Goal: Task Accomplishment & Management: Complete application form

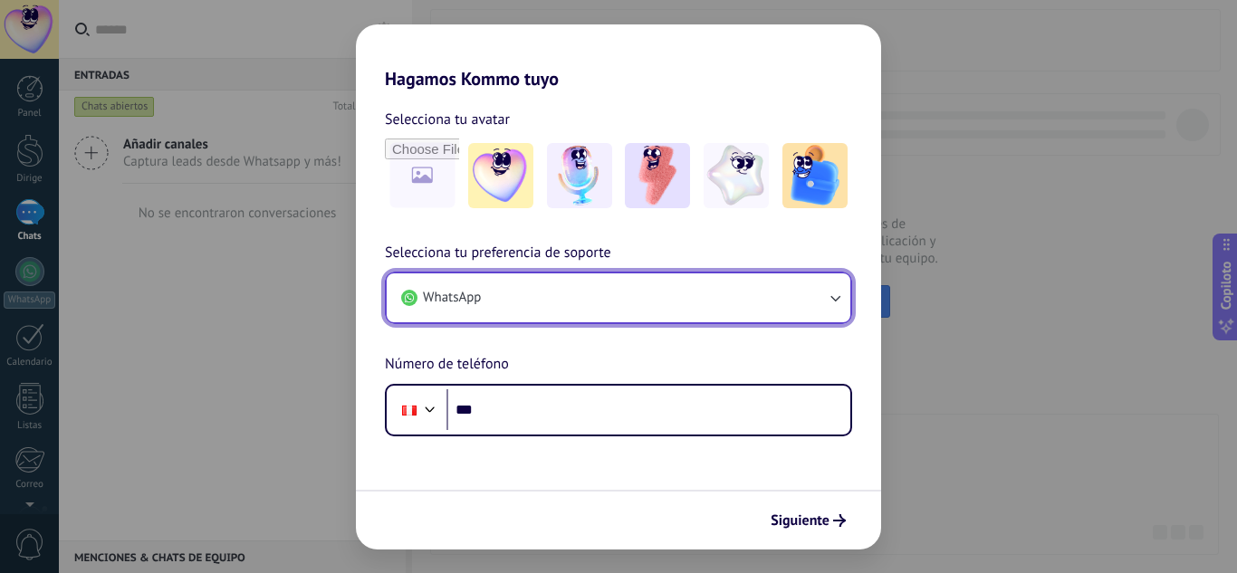
click at [507, 290] on button "WhatsApp" at bounding box center [619, 297] width 464 height 49
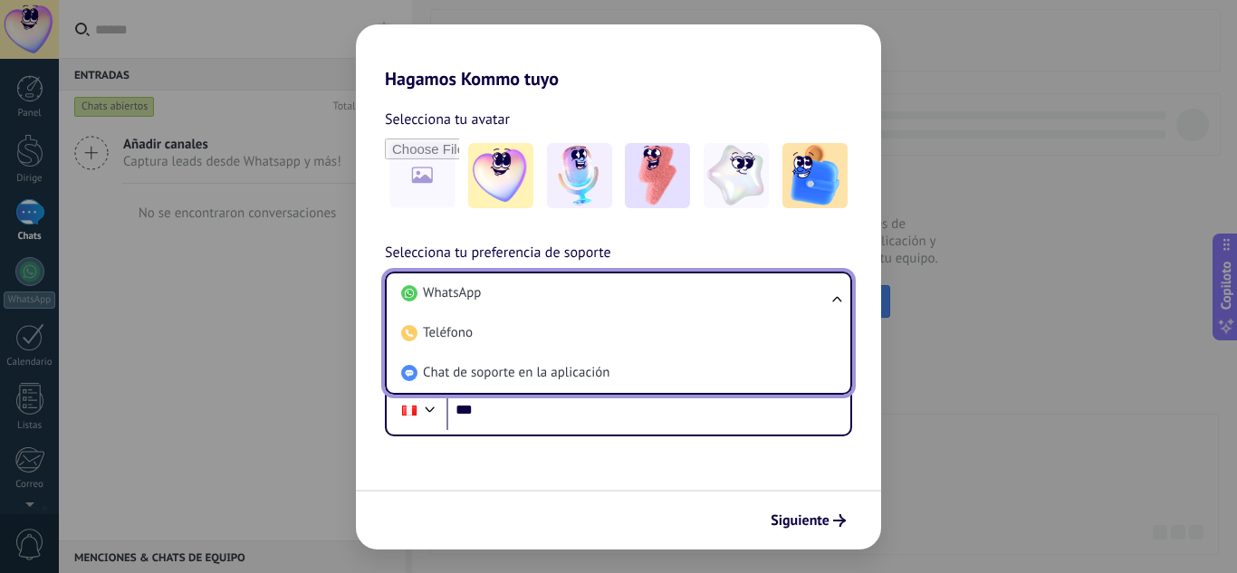
click at [507, 290] on li "WhatsApp" at bounding box center [615, 293] width 442 height 40
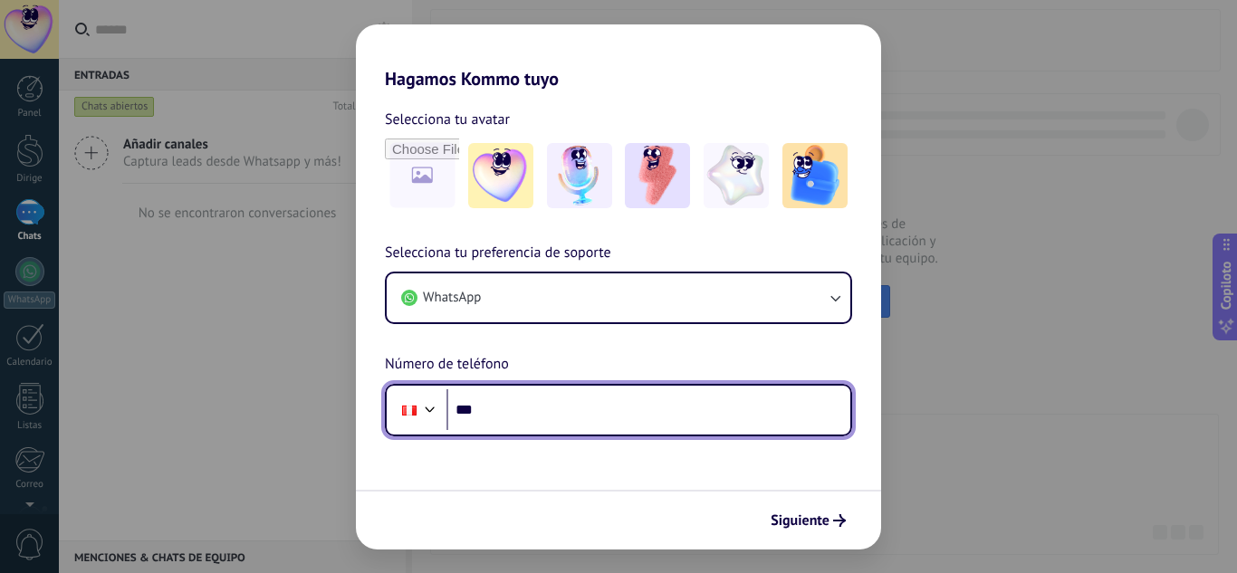
click at [522, 411] on input "***" at bounding box center [648, 410] width 404 height 42
type input "**********"
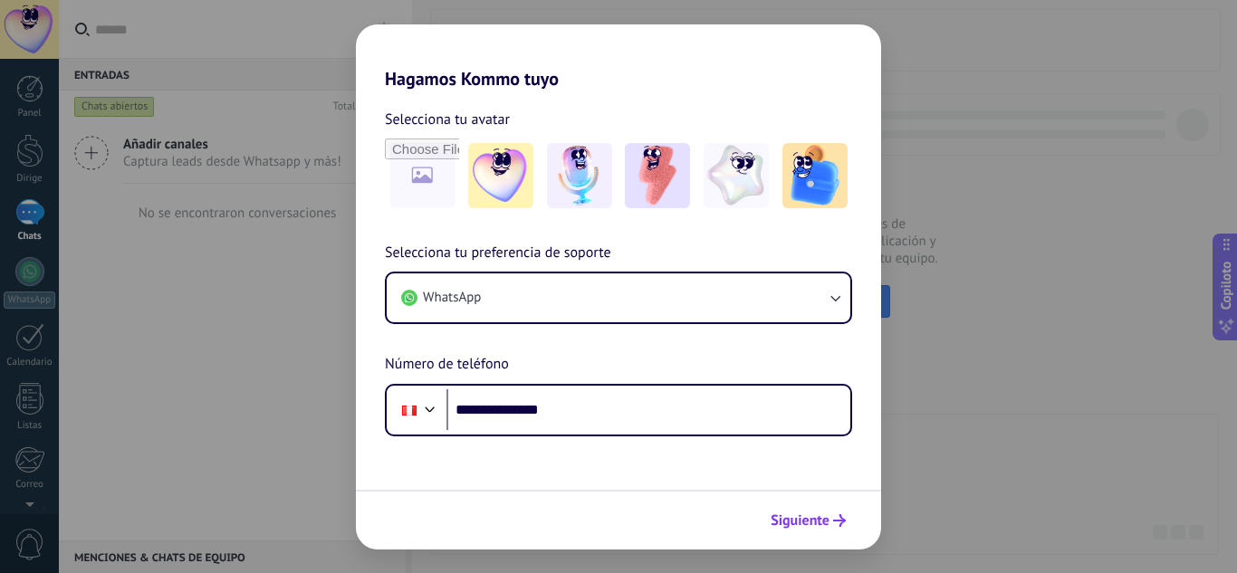
click at [810, 520] on font "Siguiente" at bounding box center [799, 521] width 59 height 18
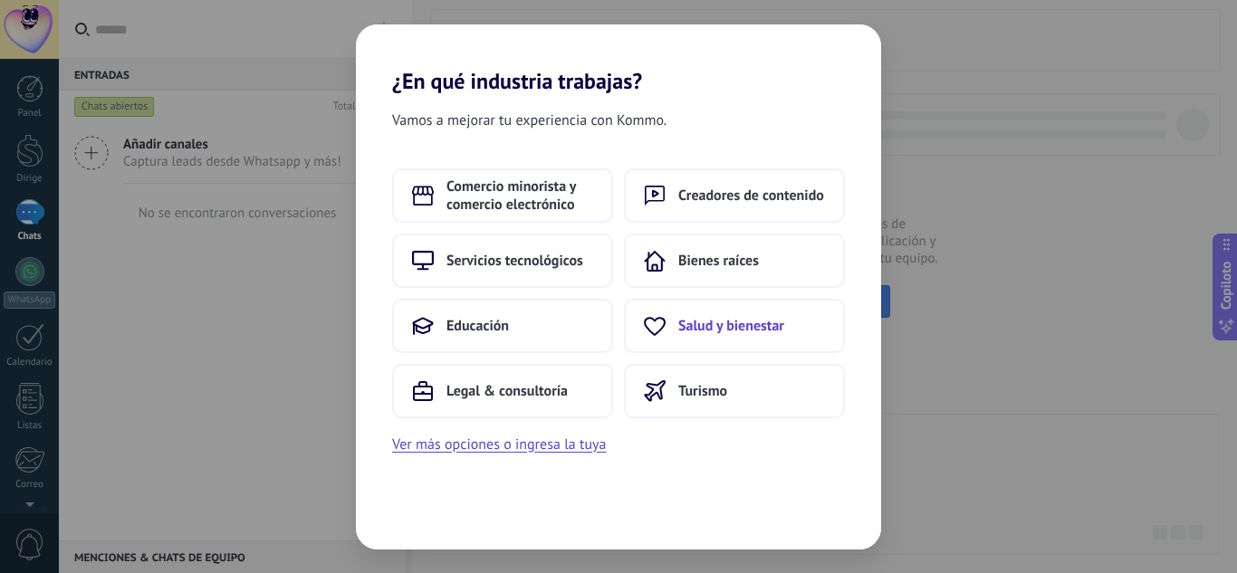
click at [718, 330] on font "Salud y bienestar" at bounding box center [731, 326] width 106 height 18
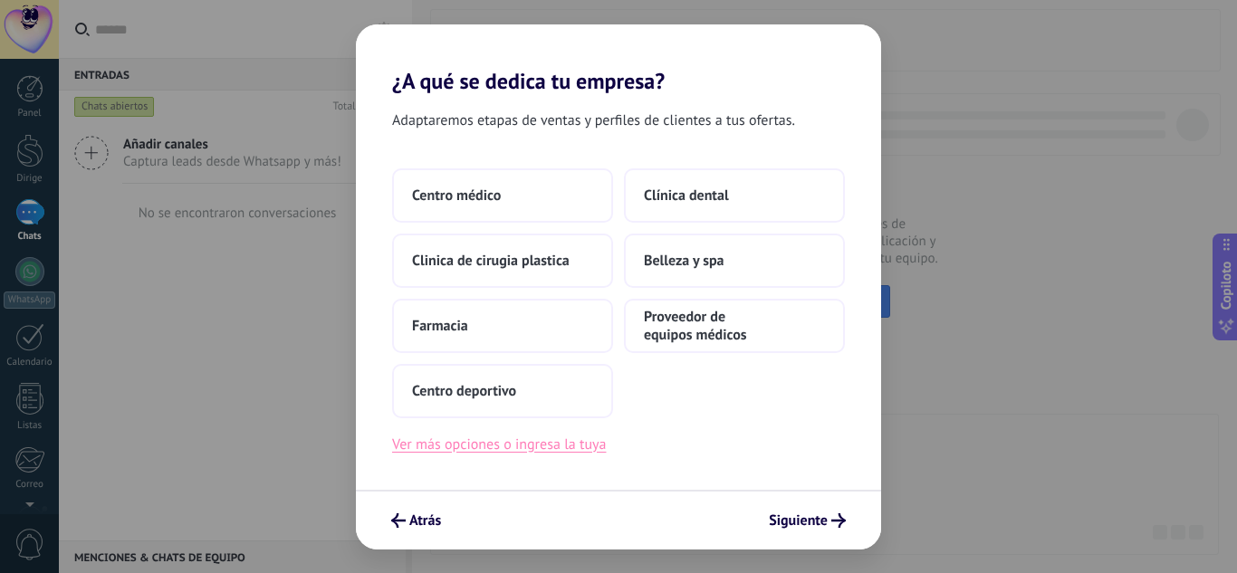
click at [504, 452] on font "Ver más opciones o ingresa la tuya" at bounding box center [499, 444] width 214 height 18
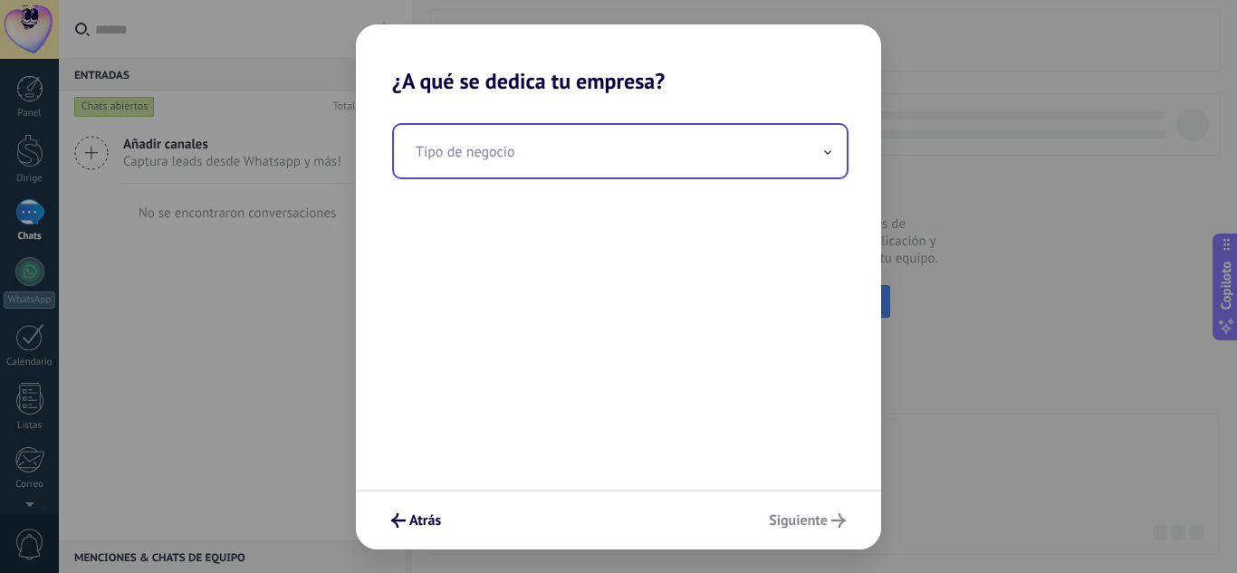
click at [544, 167] on input "text" at bounding box center [620, 151] width 453 height 53
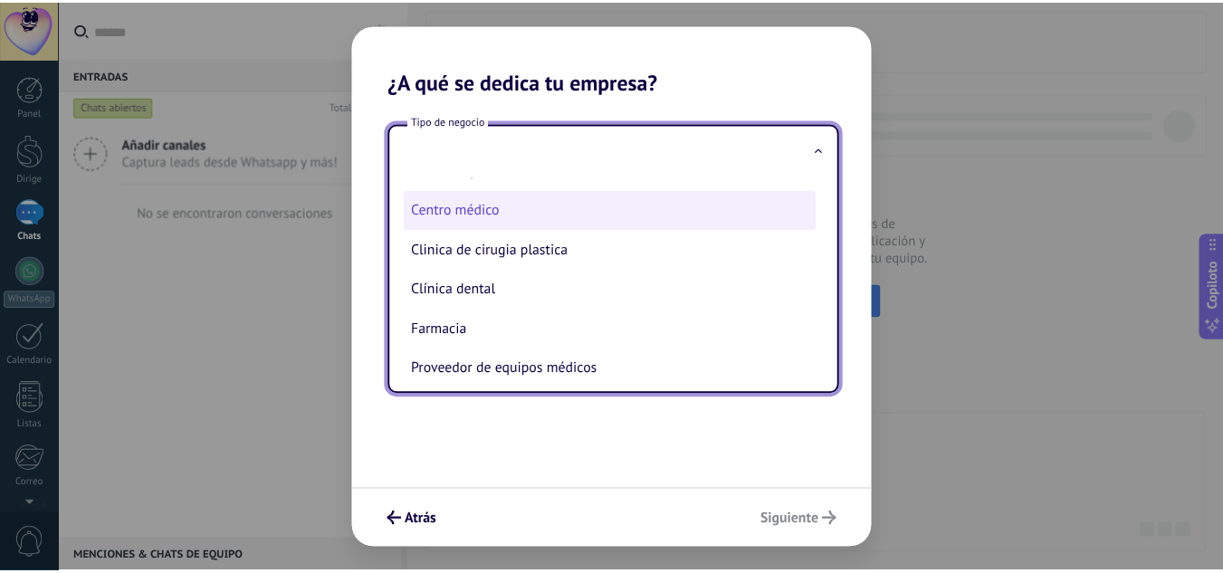
scroll to position [81, 0]
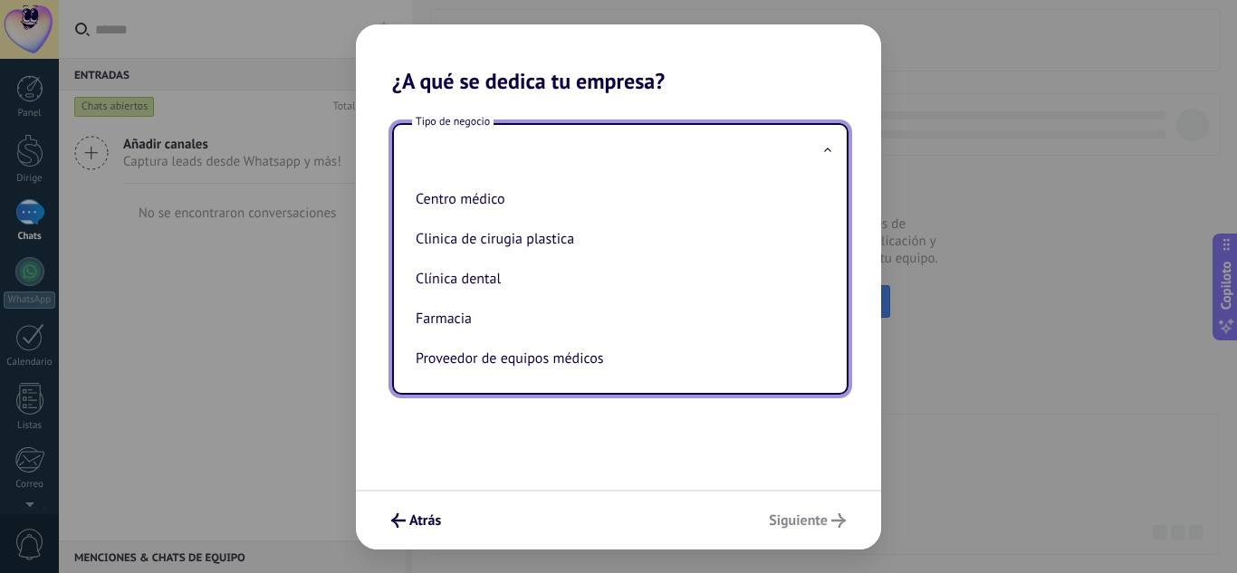
click at [458, 442] on div "Tipo de negocio Belleza y spa Centro deportivo Centro médico Clinica de cirugia…" at bounding box center [618, 292] width 525 height 396
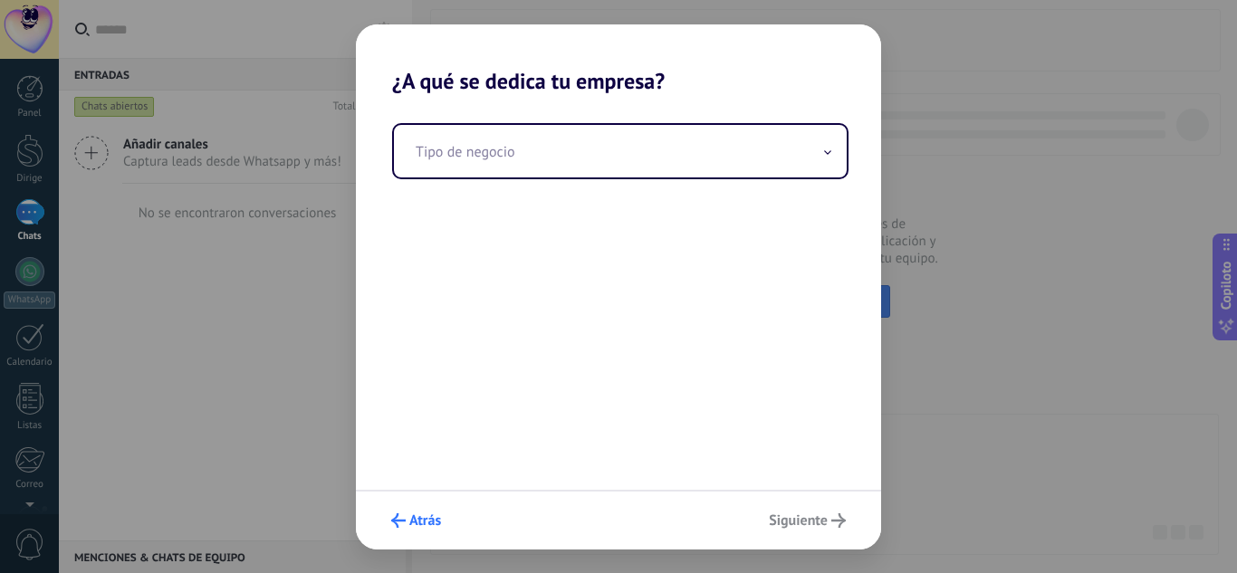
click at [403, 534] on button "Atrás" at bounding box center [416, 520] width 66 height 31
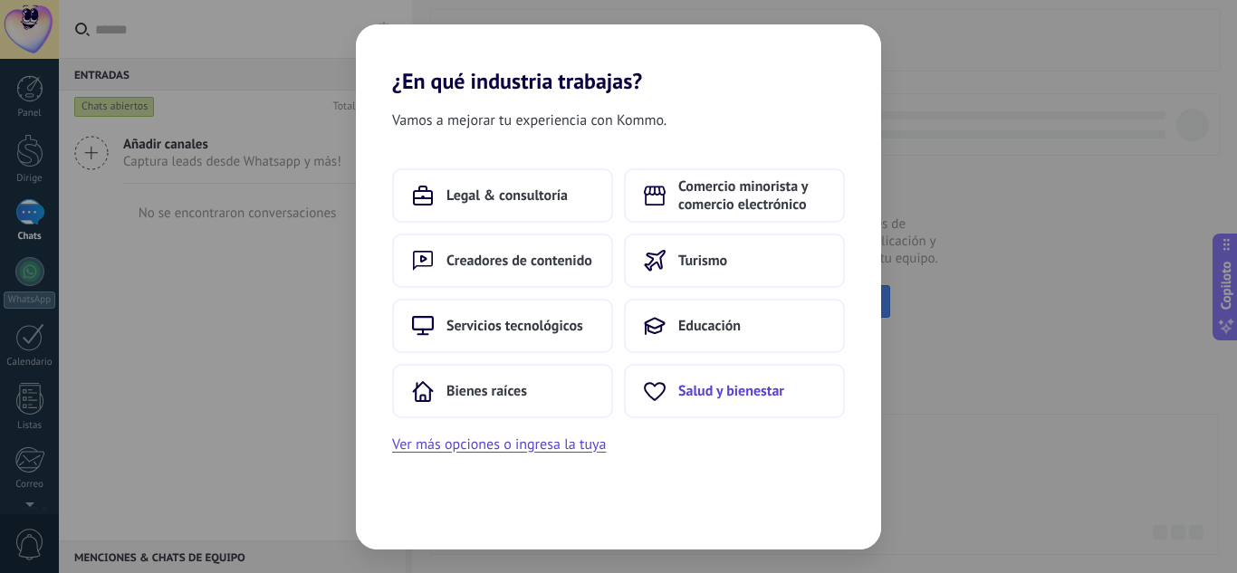
click at [702, 384] on font "Salud y bienestar" at bounding box center [731, 391] width 106 height 18
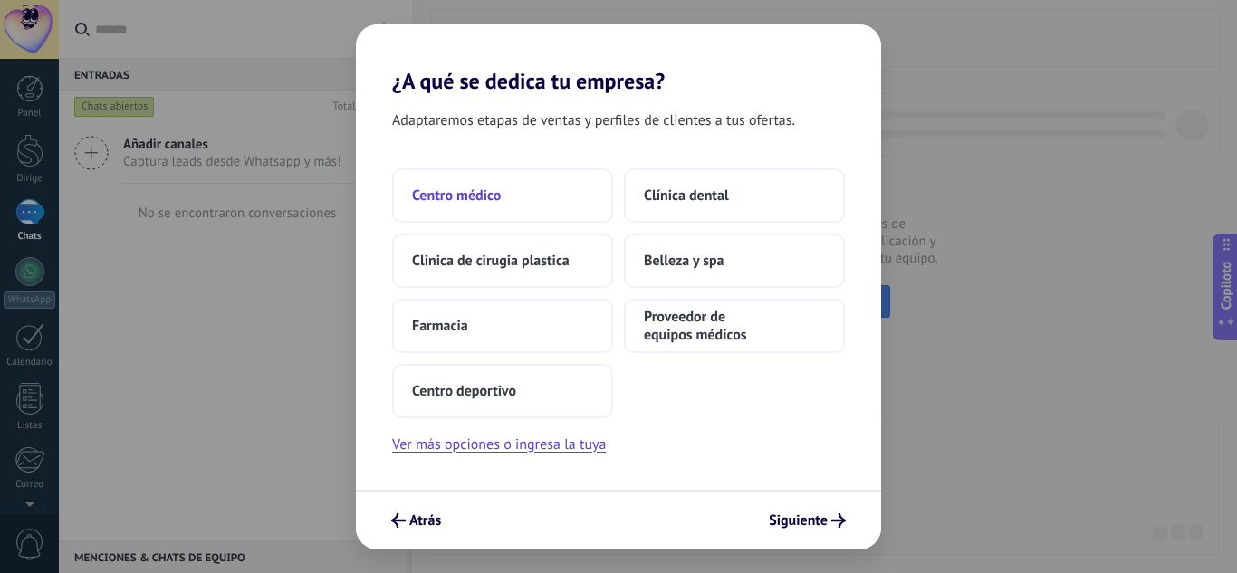
click at [488, 198] on font "Centro médico" at bounding box center [456, 196] width 89 height 18
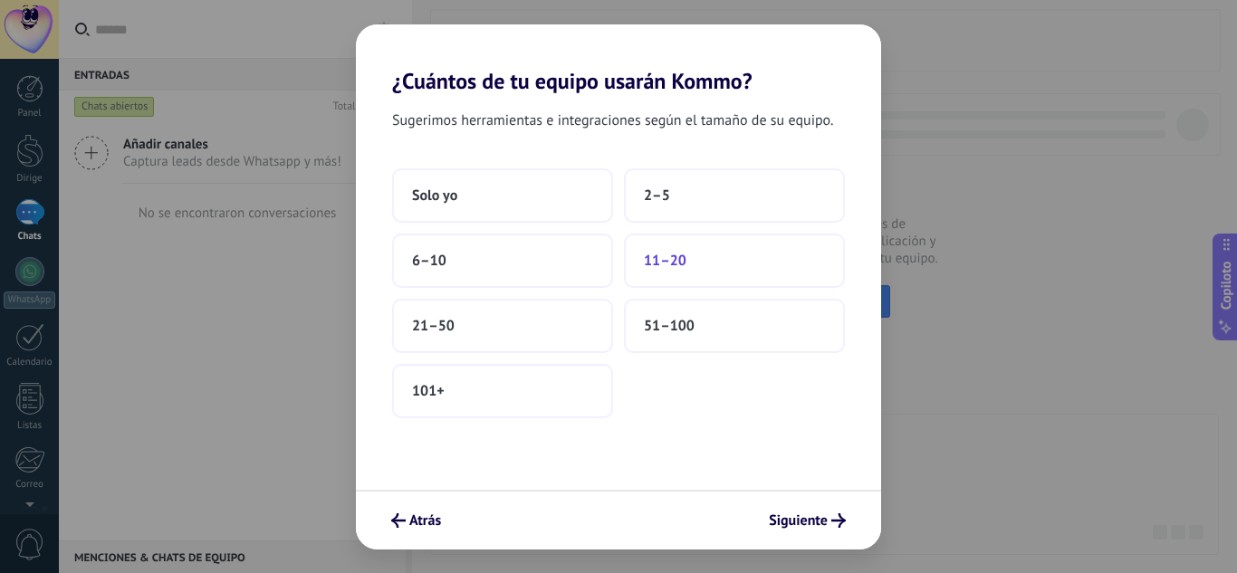
click at [674, 261] on font "11–20" at bounding box center [665, 261] width 43 height 18
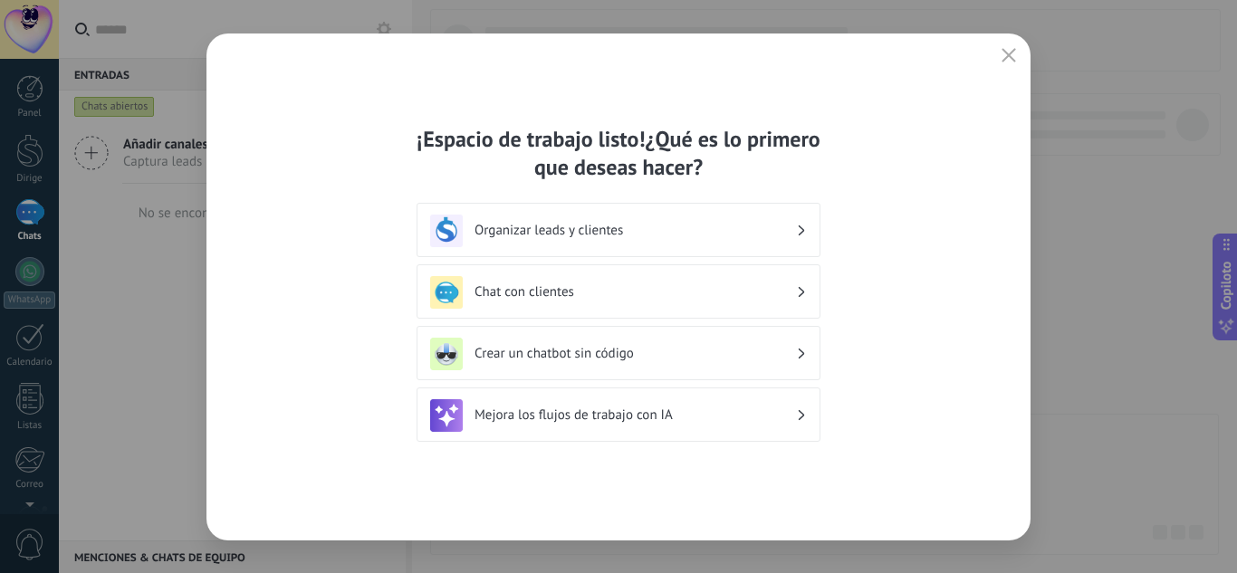
click at [724, 222] on h3 "Organizar leads y clientes" at bounding box center [634, 230] width 321 height 17
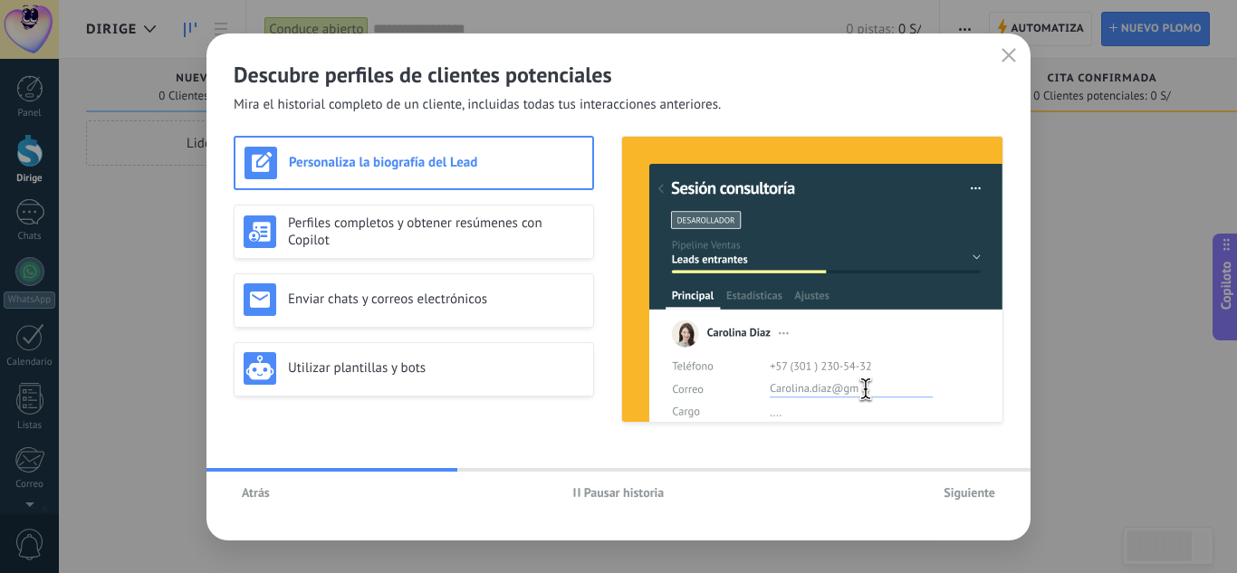
click at [967, 495] on font "Siguiente" at bounding box center [969, 492] width 52 height 16
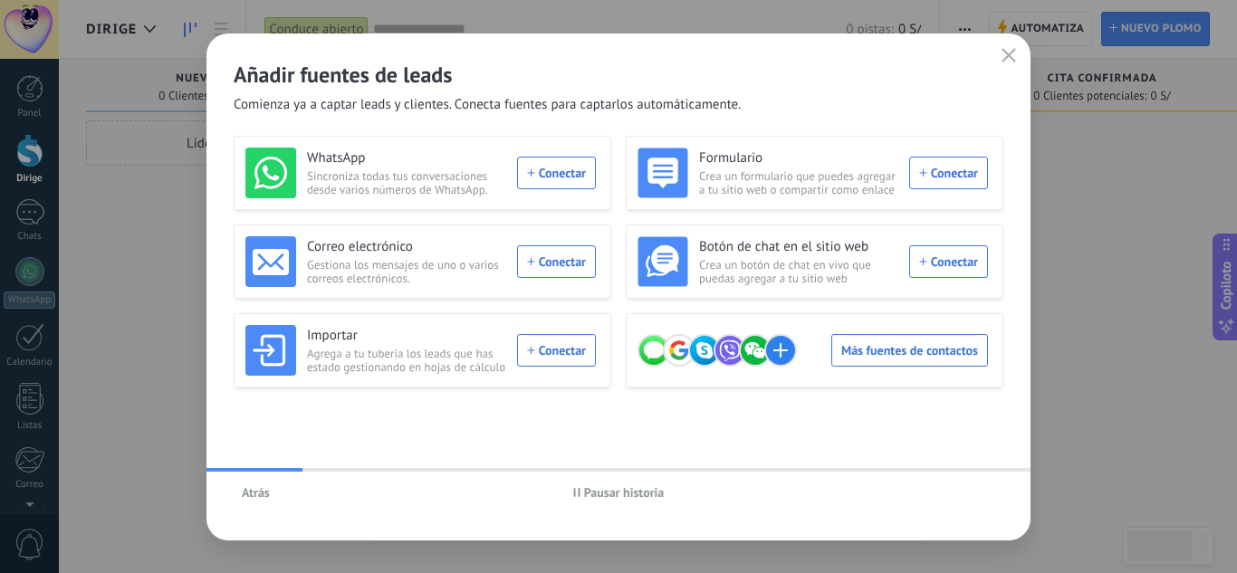
click at [967, 495] on div "Atrás Pausar historia" at bounding box center [618, 493] width 824 height 42
click at [1014, 53] on icon "button" at bounding box center [1008, 55] width 14 height 14
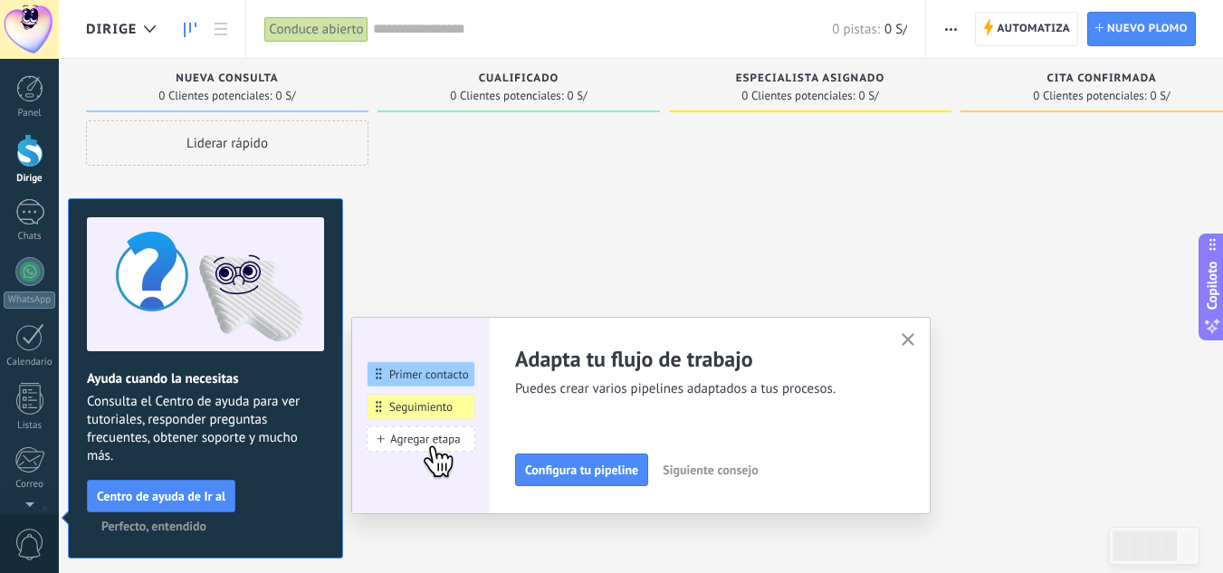
click at [166, 526] on font "Perfecto, entendido" at bounding box center [153, 526] width 105 height 16
